Goal: Task Accomplishment & Management: Use online tool/utility

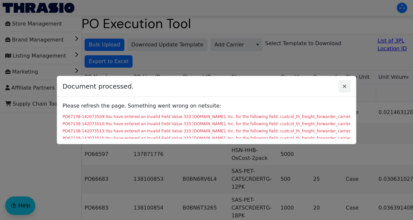
scroll to position [3, 0]
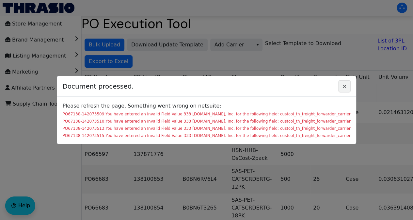
click at [340, 85] on icon "Close" at bounding box center [344, 86] width 8 height 5
click at [343, 86] on icon "Close" at bounding box center [344, 85] width 3 height 3
click at [44, 158] on div at bounding box center [206, 110] width 413 height 220
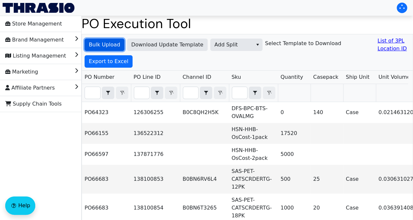
click at [115, 43] on span "Bulk Upload" at bounding box center [104, 45] width 31 height 8
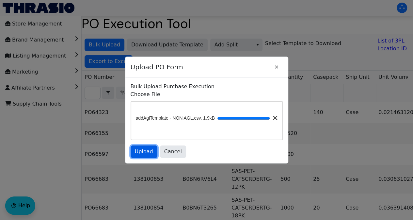
click at [140, 155] on span "Upload" at bounding box center [144, 151] width 18 height 8
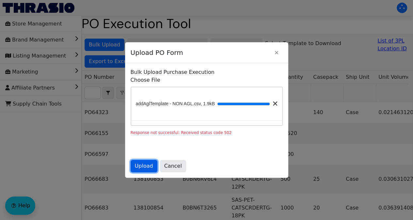
click at [141, 170] on span "Upload" at bounding box center [144, 166] width 18 height 8
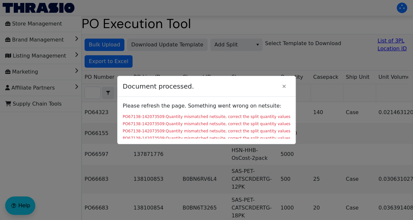
click at [226, 118] on div "PO67138-142073509:Quantity mismatched netsuite, correct the split quantity valu…" at bounding box center [207, 117] width 168 height 6
click at [280, 86] on icon "Close" at bounding box center [284, 86] width 8 height 5
click at [282, 87] on icon "Close" at bounding box center [283, 85] width 3 height 3
click at [281, 86] on icon "Close" at bounding box center [284, 86] width 8 height 5
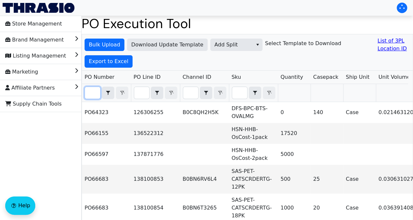
click at [92, 94] on input "Filter" at bounding box center [92, 93] width 15 height 12
paste input "PO67138"
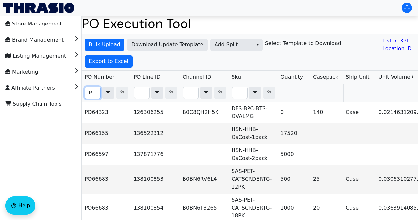
scroll to position [0, 14]
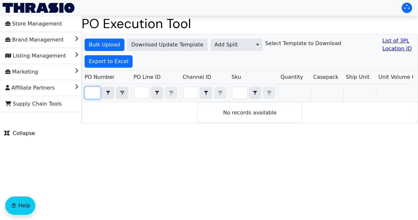
type input "PO67138"
click at [105, 48] on span "Bulk Upload" at bounding box center [104, 45] width 31 height 8
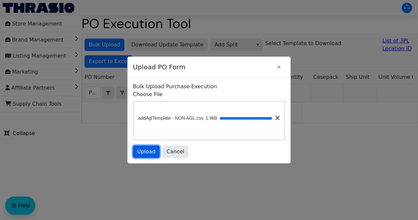
click at [154, 155] on span "Upload" at bounding box center [146, 151] width 18 height 8
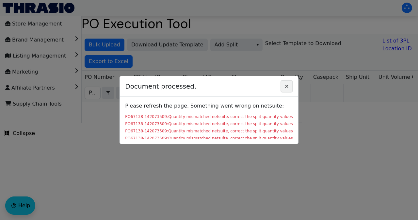
click at [285, 86] on icon "Close" at bounding box center [286, 86] width 8 height 5
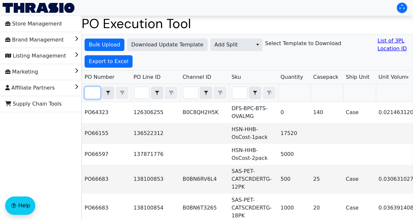
click at [93, 92] on input "Filter" at bounding box center [92, 93] width 15 height 12
paste input "PO67138"
type input "PO67138"
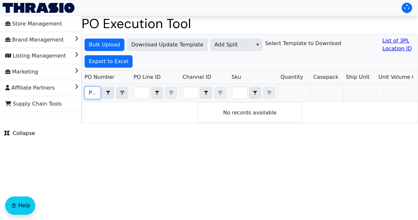
scroll to position [0, 14]
